Goal: Information Seeking & Learning: Learn about a topic

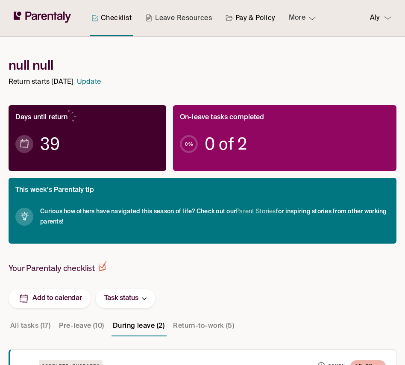
click at [246, 19] on link "Pay & Policy" at bounding box center [250, 18] width 53 height 36
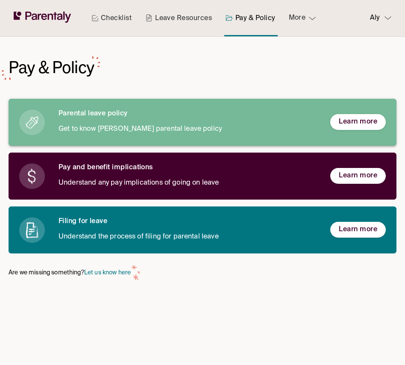
click at [104, 121] on div "Parental leave policy Get to know [PERSON_NAME] parental leave policy" at bounding box center [188, 122] width 258 height 26
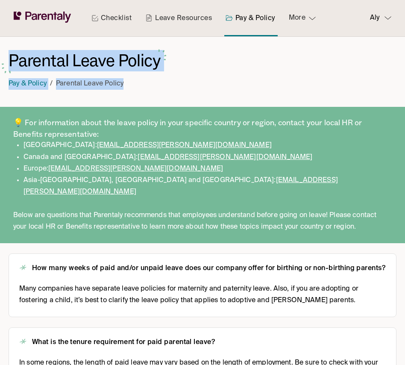
drag, startPoint x: 175, startPoint y: 65, endPoint x: 6, endPoint y: 50, distance: 169.9
click at [45, 66] on h1 "Parental Leave Policy" at bounding box center [85, 60] width 152 height 21
